Goal: Navigation & Orientation: Find specific page/section

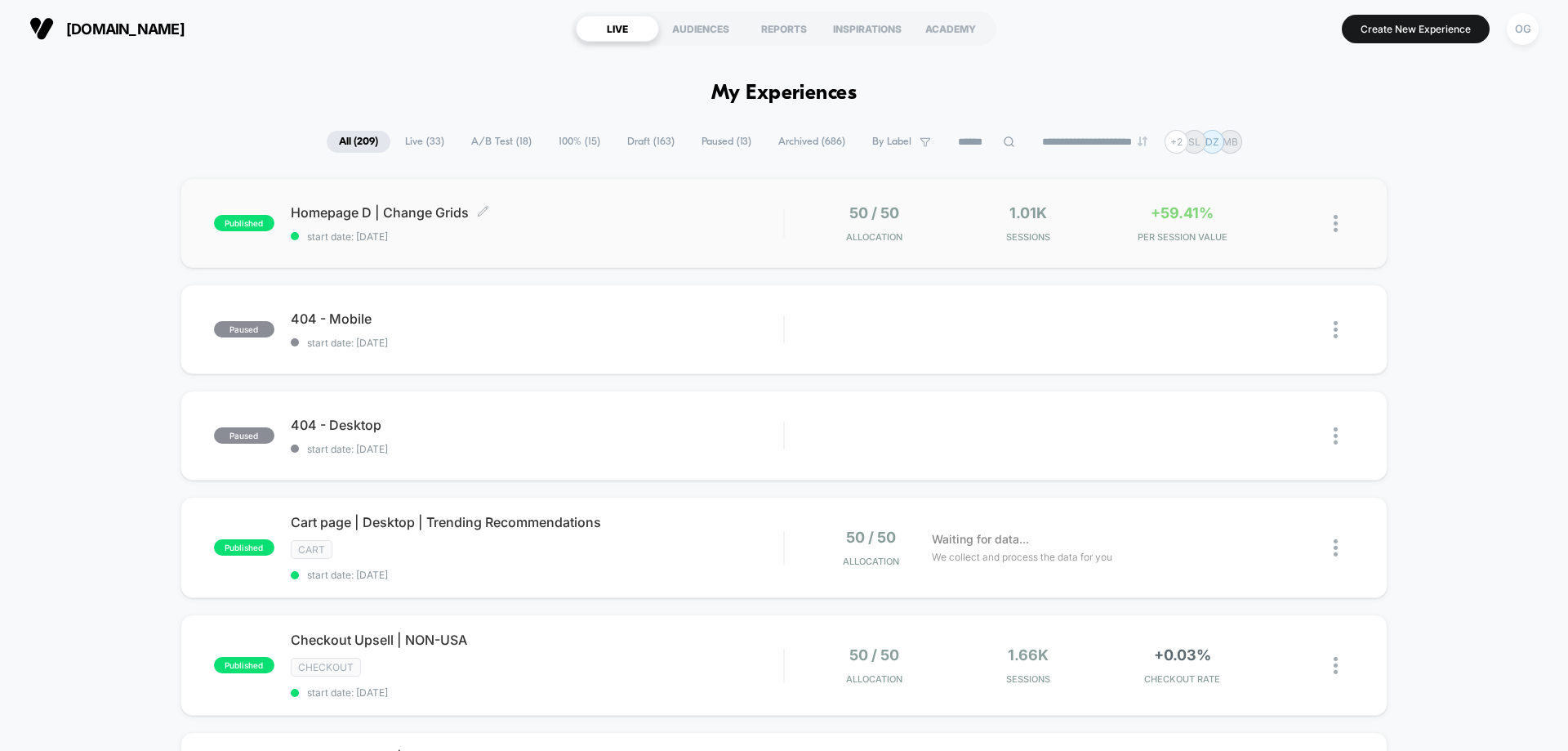
click at [687, 241] on span "start date: [DATE]" at bounding box center [536, 236] width 493 height 12
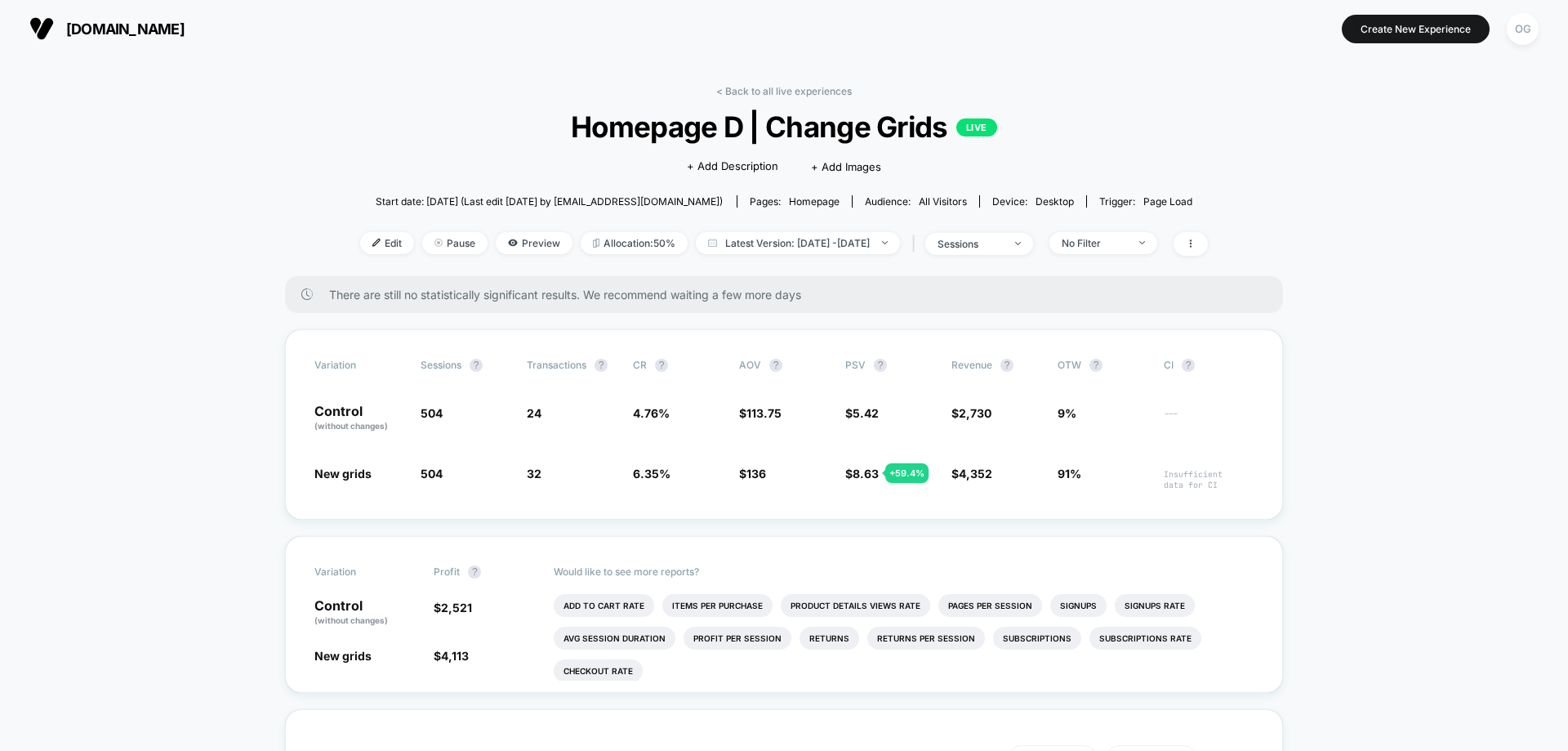
click at [800, 99] on div "< Back to all live experiences Homepage D | Change Grids LIVE Click to edit exp…" at bounding box center [784, 181] width 848 height 191
click at [801, 97] on link "< Back to all live experiences" at bounding box center [784, 91] width 135 height 12
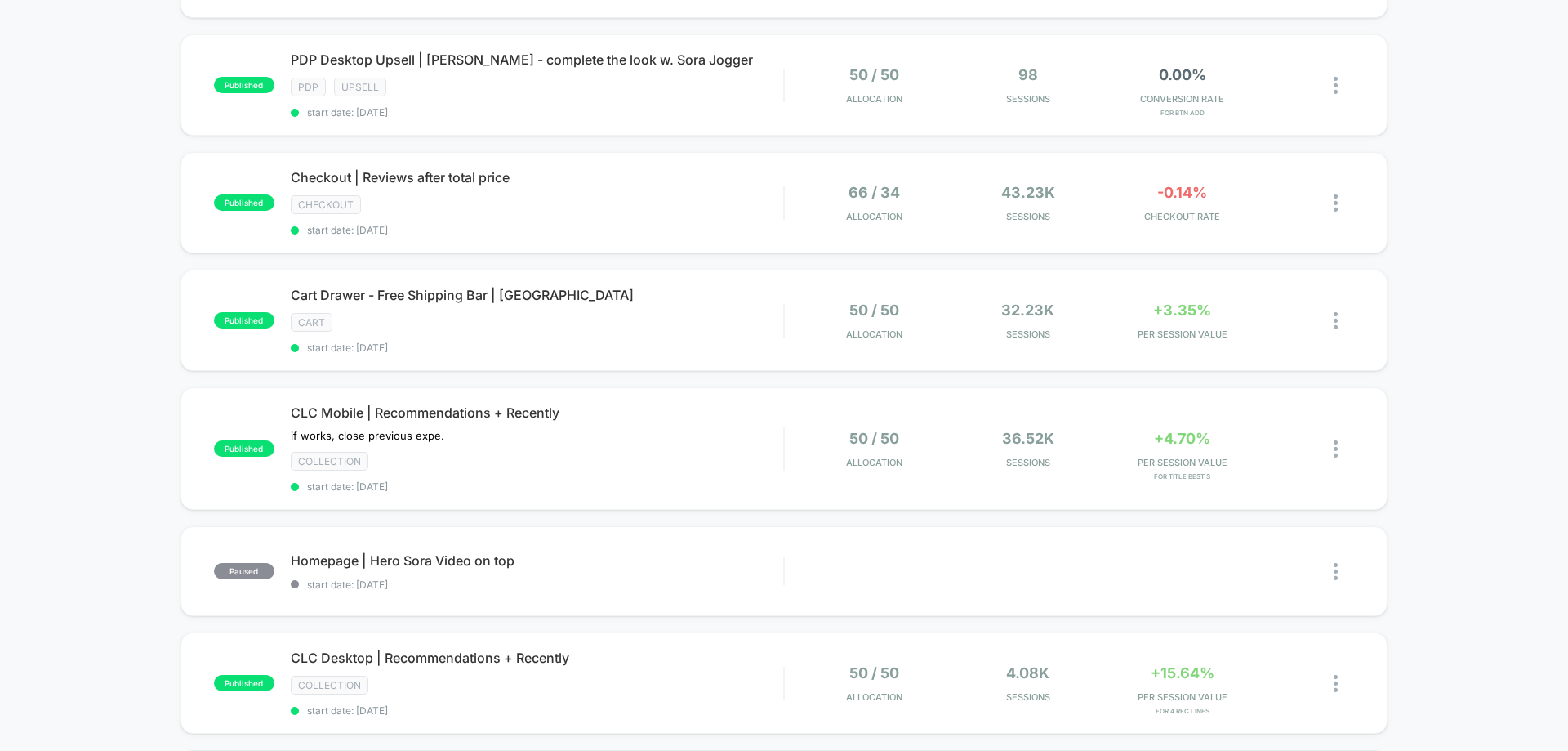
scroll to position [817, 0]
